Goal: Information Seeking & Learning: Learn about a topic

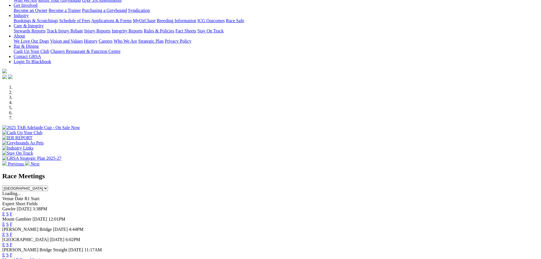
scroll to position [99, 0]
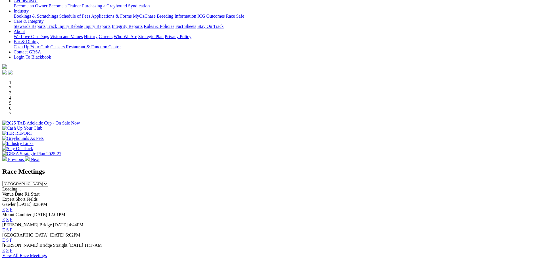
click at [12, 237] on link "F" at bounding box center [11, 239] width 3 height 5
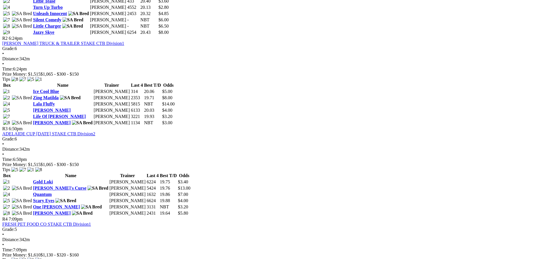
scroll to position [376, 0]
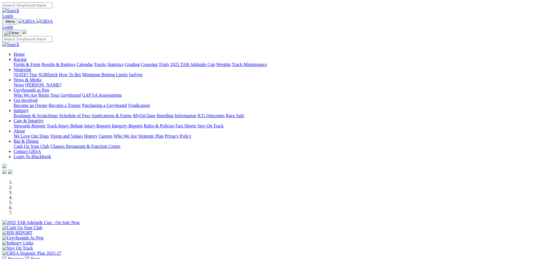
scroll to position [106, 0]
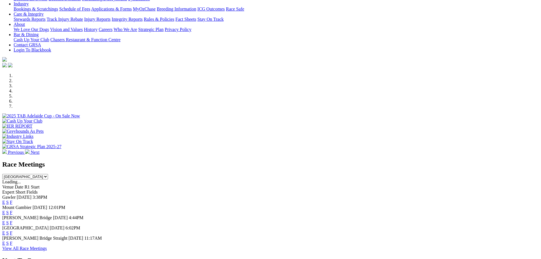
click at [12, 230] on link "F" at bounding box center [11, 232] width 3 height 5
